Goal: Communication & Community: Answer question/provide support

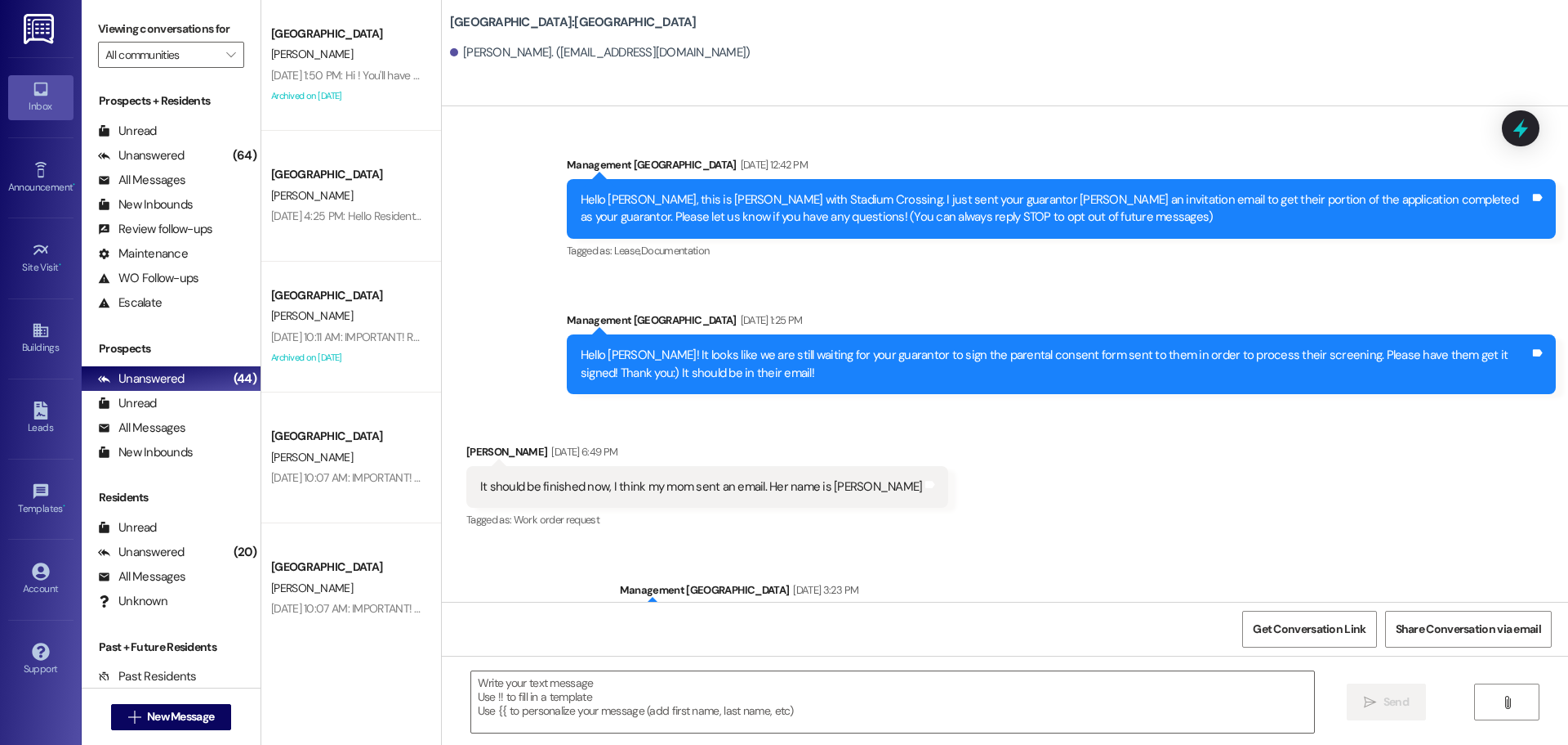
scroll to position [2720, 0]
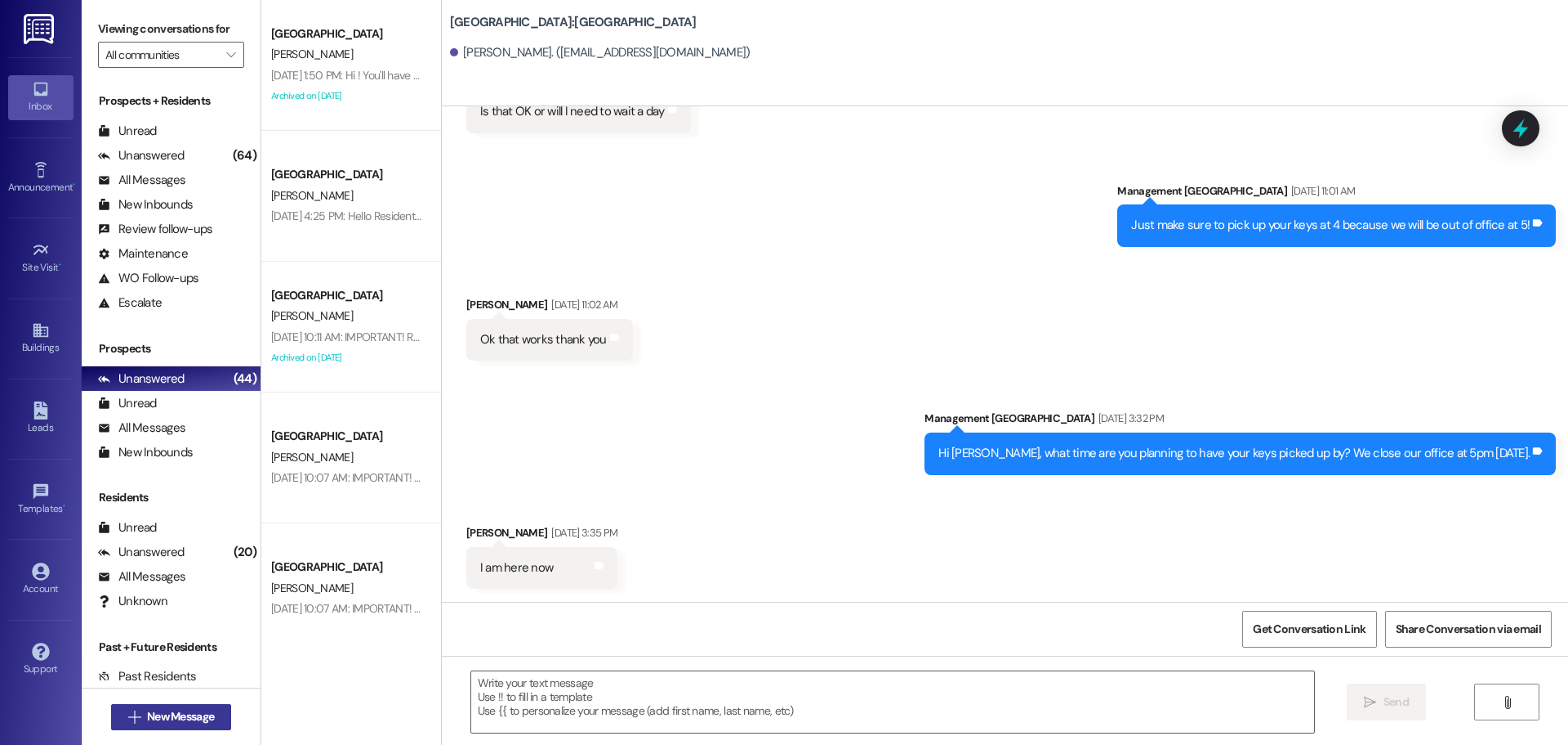
click at [144, 713] on span "New Message" at bounding box center [180, 716] width 74 height 17
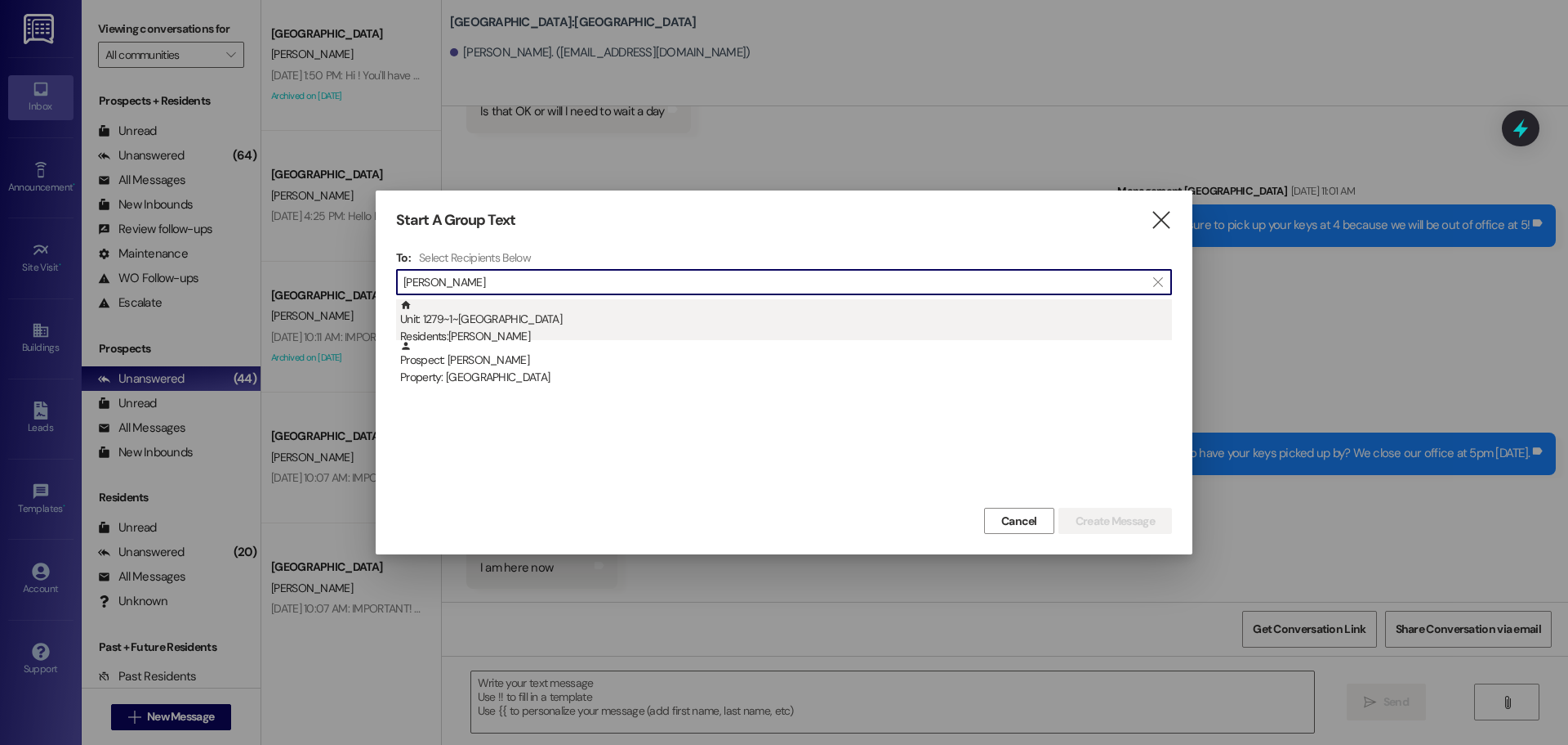
type input "[PERSON_NAME]"
click at [526, 315] on div "Unit: 1279~1~C - 1 Stadium Crossing Residents: [PERSON_NAME]" at bounding box center [786, 323] width 772 height 47
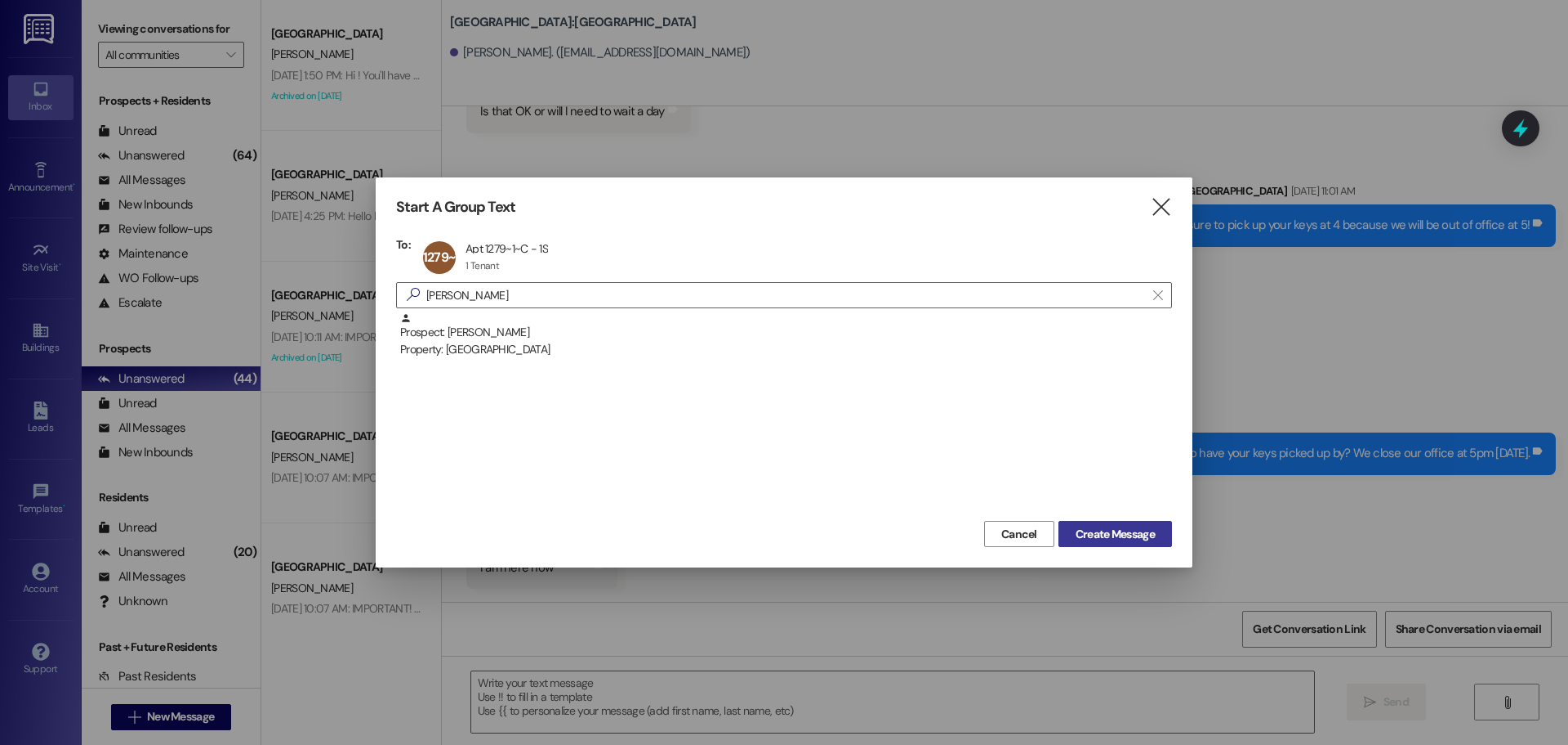
click at [1082, 526] on span "Create Message" at bounding box center [1115, 534] width 79 height 17
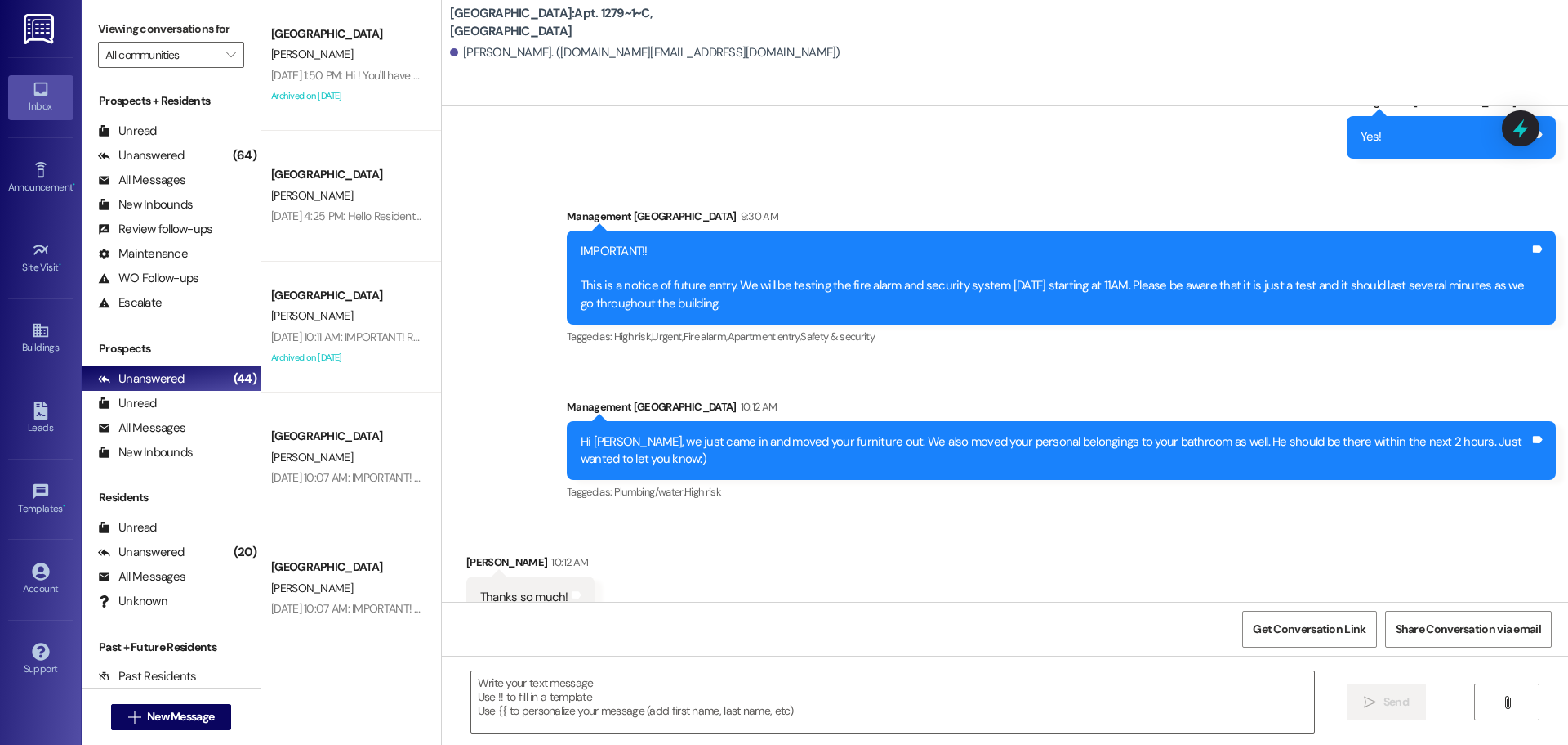
scroll to position [6245, 0]
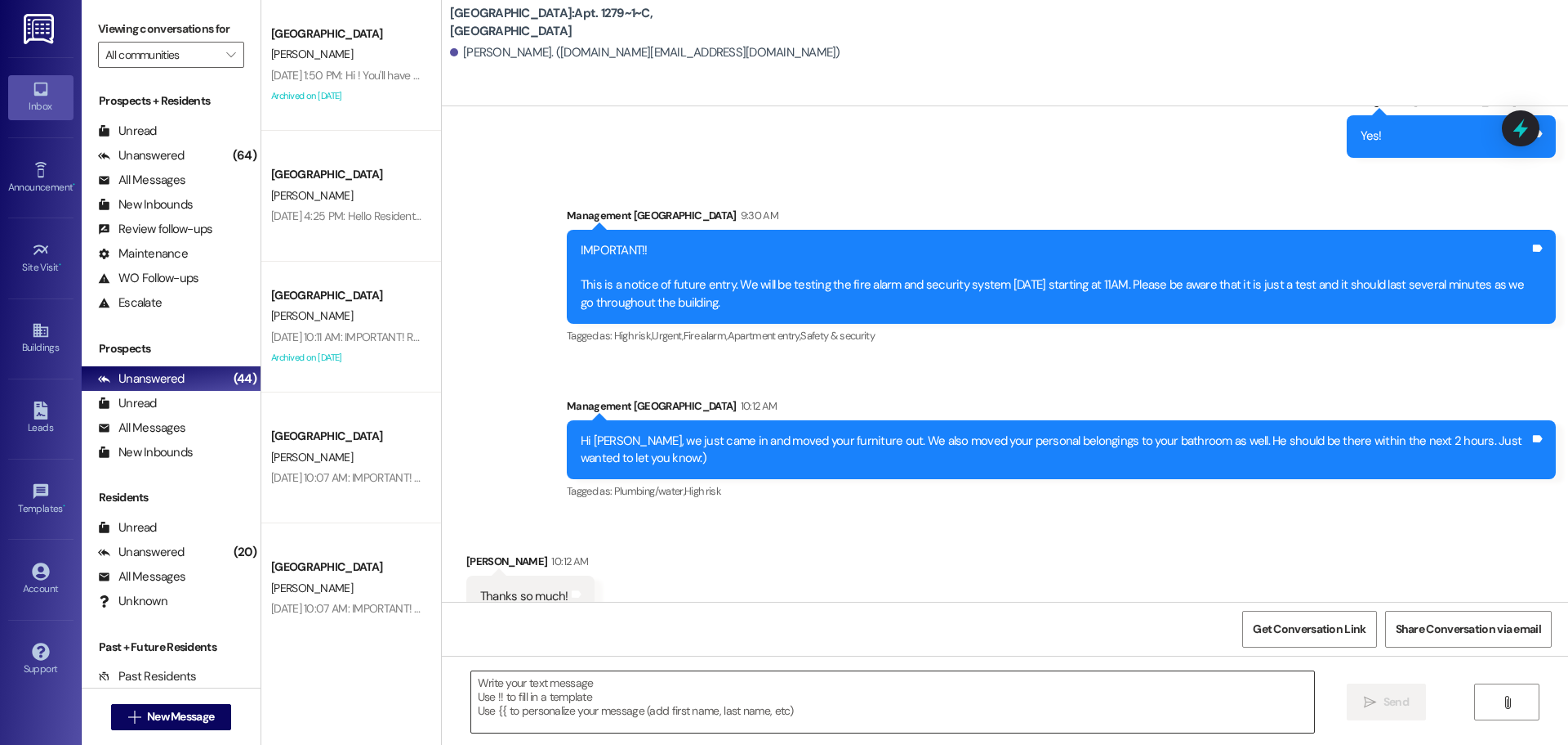
click at [781, 703] on textarea at bounding box center [893, 702] width 843 height 62
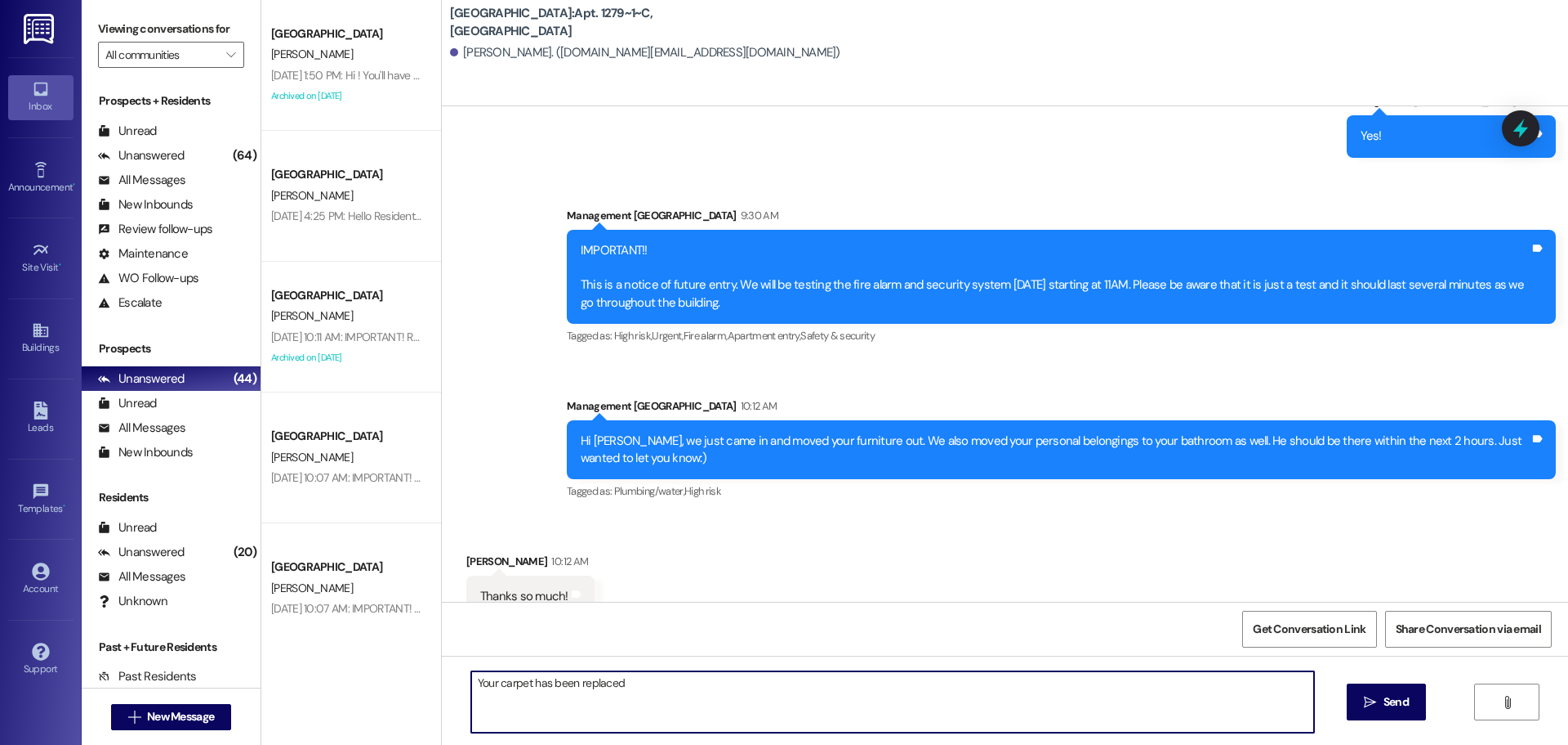
type textarea "Your carpet has been replaced!"
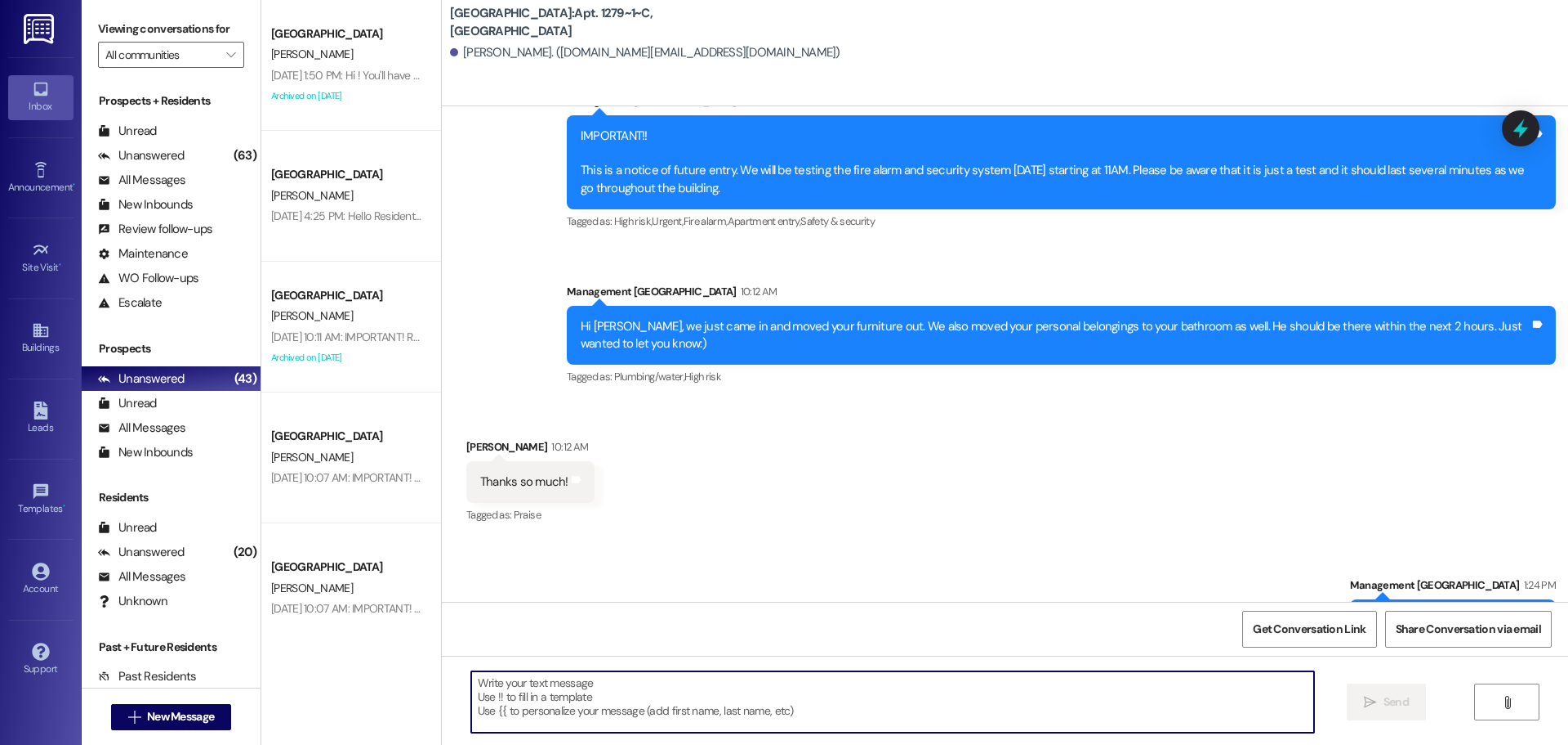
scroll to position [6473, 0]
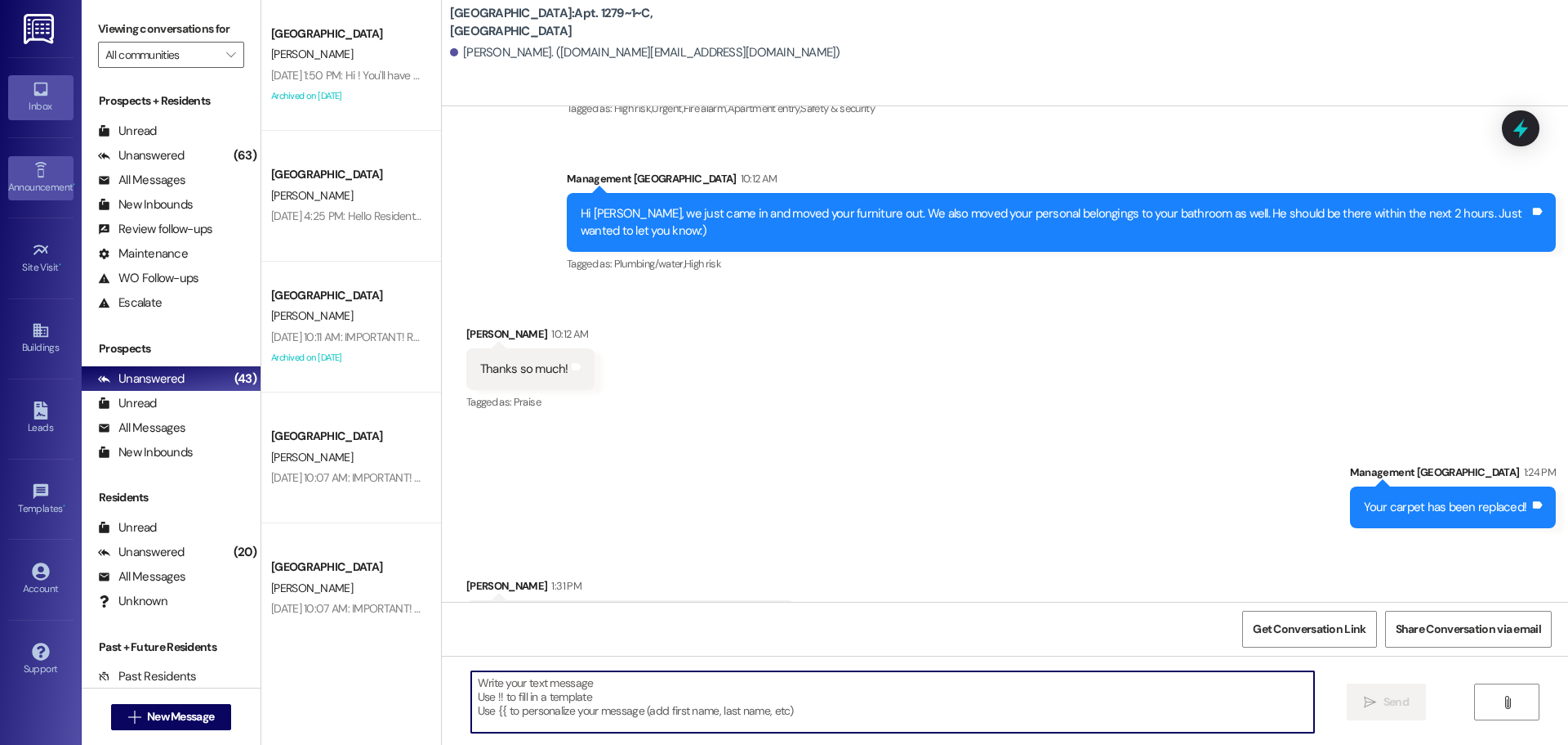
click at [39, 191] on div "Announcement •" at bounding box center [41, 186] width 81 height 16
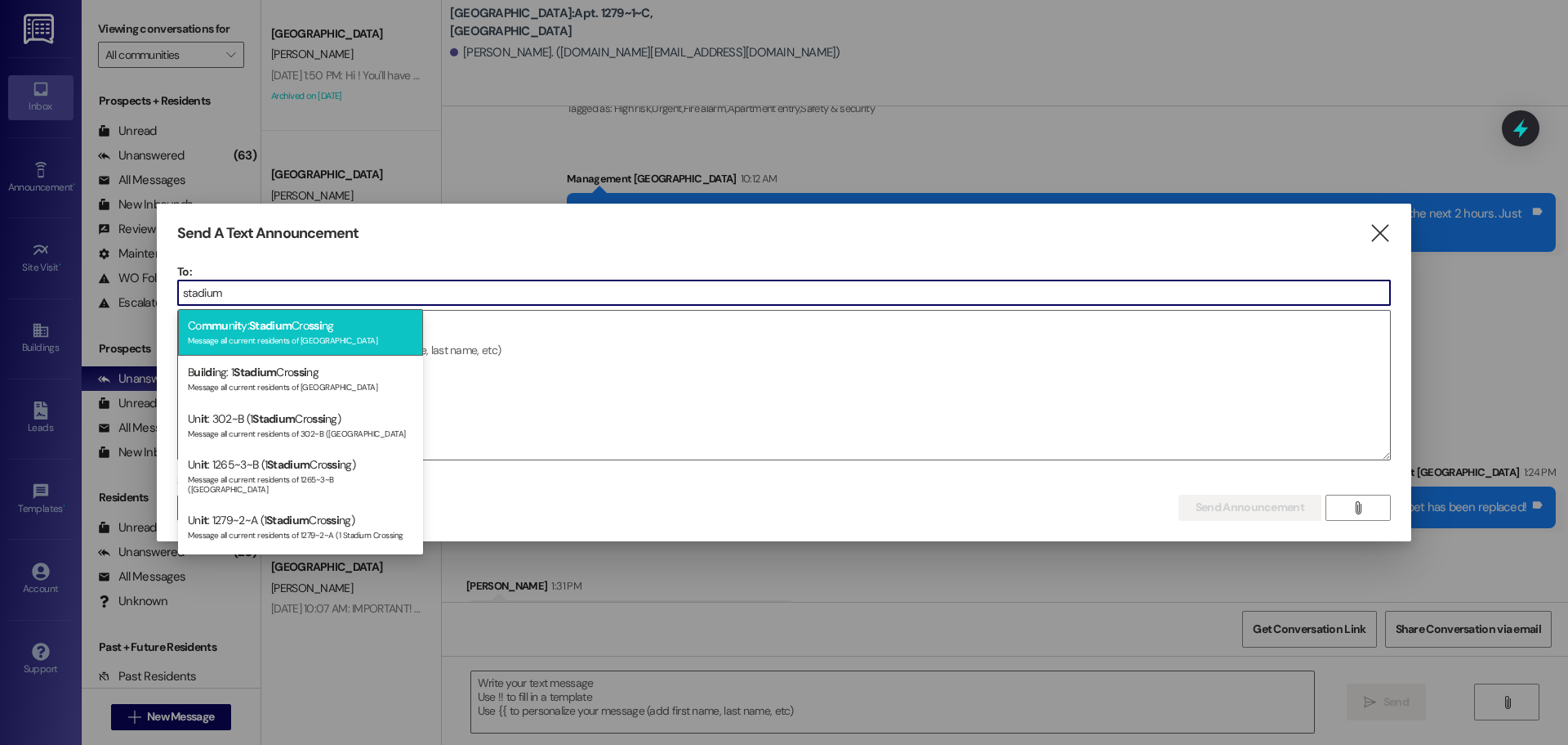
type input "stadium"
click at [340, 314] on div "Co mmu n it y: Stadium Cro ssi ng Message all current residents of [GEOGRAPHIC_…" at bounding box center [300, 332] width 245 height 47
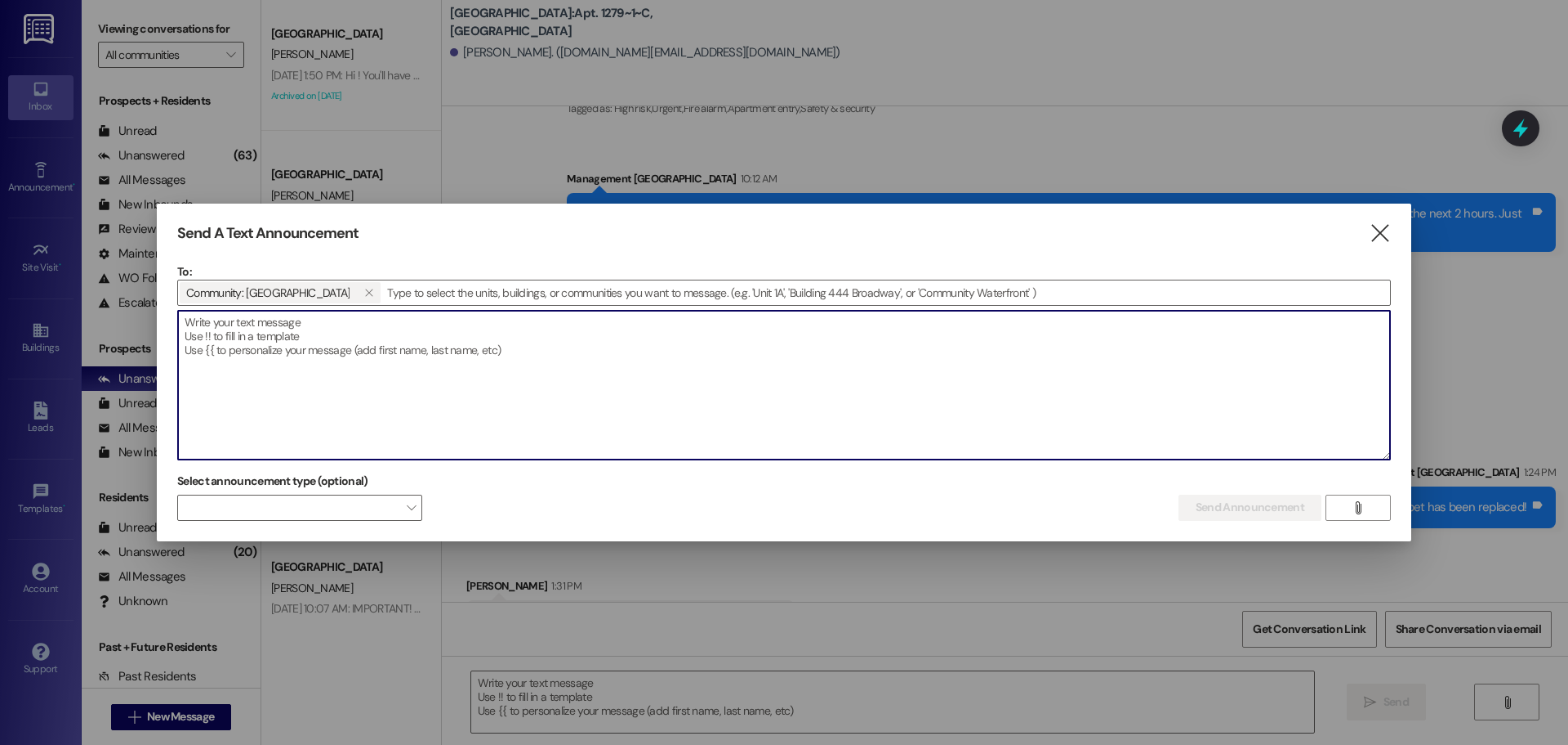
click at [331, 363] on textarea at bounding box center [784, 385] width 1213 height 149
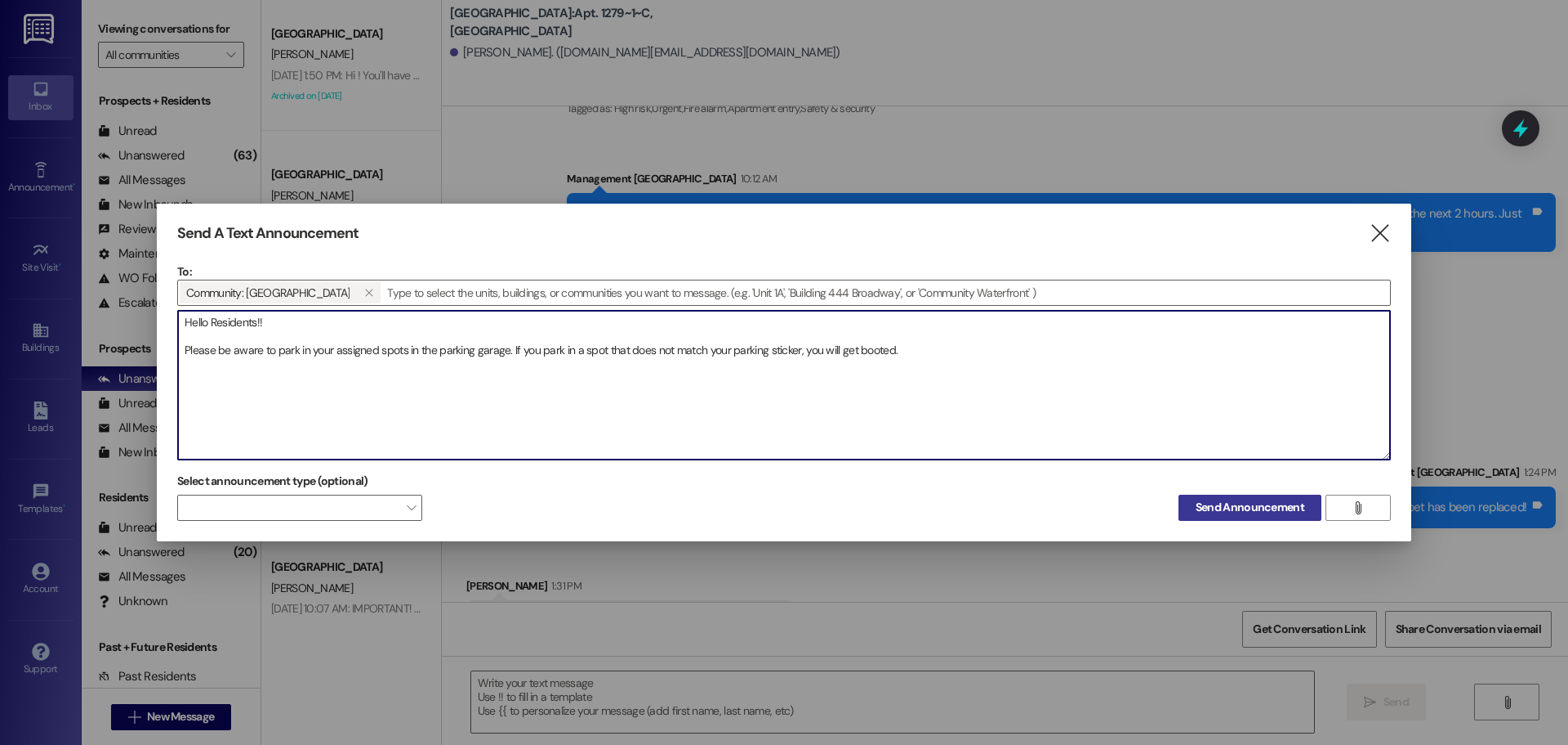
type textarea "Hello Residents!! Please be aware to park in your assigned spots in the parking…"
click at [1252, 506] on span "Send Announcement" at bounding box center [1250, 507] width 108 height 17
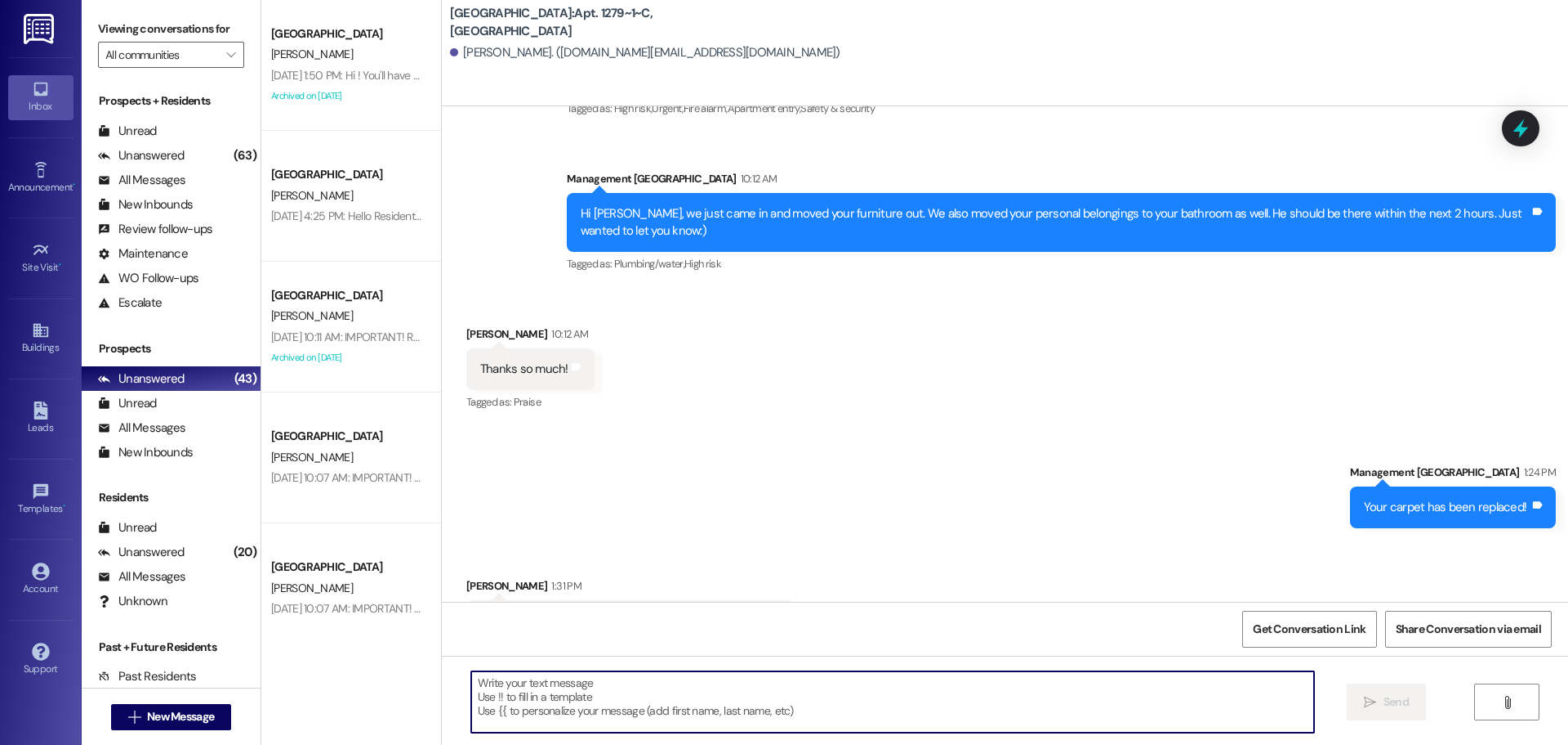
click at [631, 702] on textarea at bounding box center [893, 702] width 843 height 62
type textarea "Of course!!"
